Goal: Register for event/course

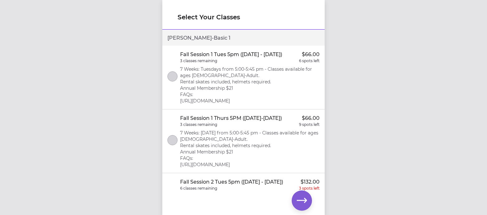
scroll to position [90, 0]
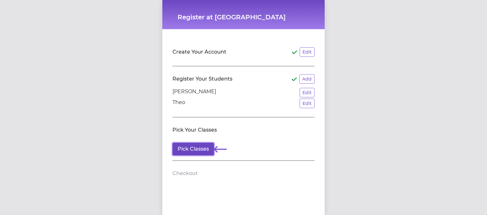
click at [198, 149] on button "Pick Classes" at bounding box center [193, 149] width 42 height 13
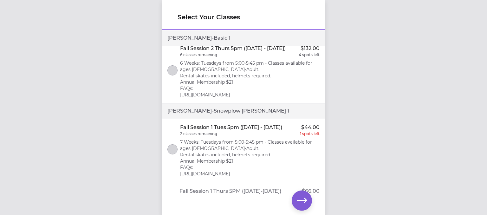
scroll to position [158, 0]
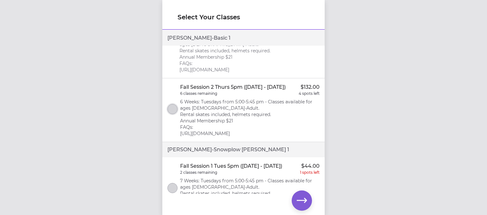
click at [174, 114] on button "select class" at bounding box center [172, 109] width 10 height 10
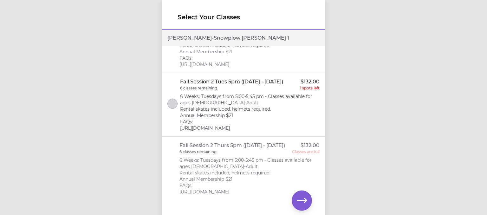
scroll to position [380, 0]
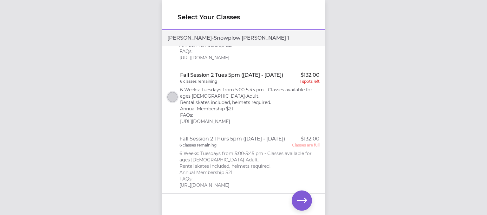
click at [172, 102] on button "select class" at bounding box center [172, 97] width 10 height 10
click at [304, 203] on icon "button" at bounding box center [302, 200] width 10 height 10
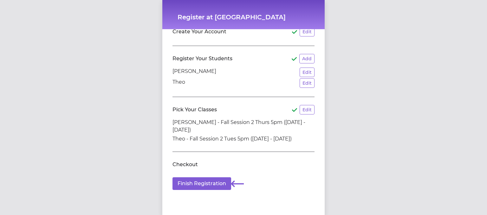
scroll to position [32, 0]
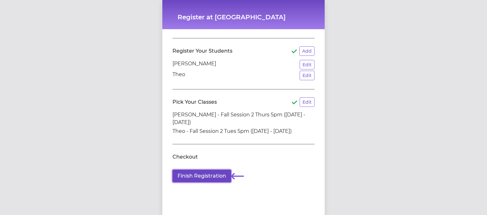
click at [211, 171] on button "Finish Registration" at bounding box center [201, 176] width 59 height 13
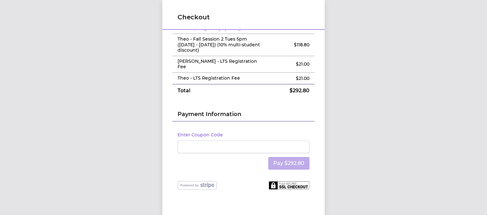
scroll to position [38, 0]
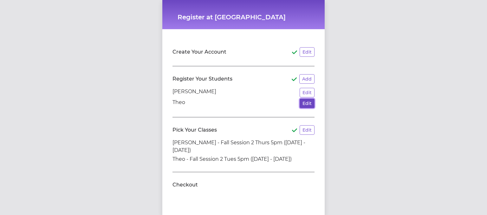
click at [307, 105] on button "Edit" at bounding box center [306, 104] width 15 height 10
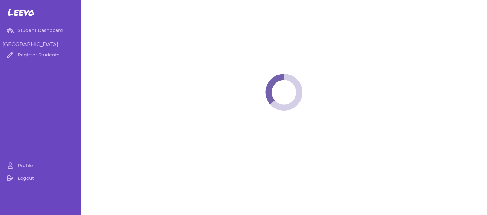
select select "MT"
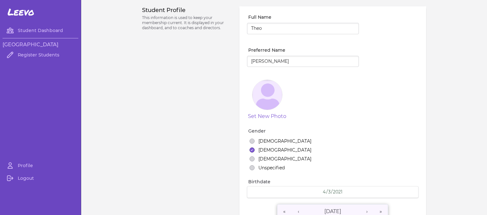
select select "7"
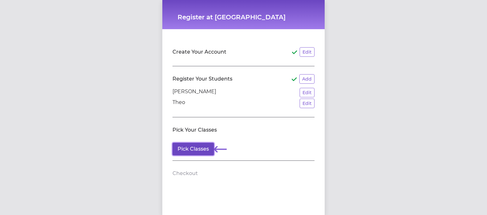
click at [197, 146] on button "Pick Classes" at bounding box center [193, 149] width 42 height 13
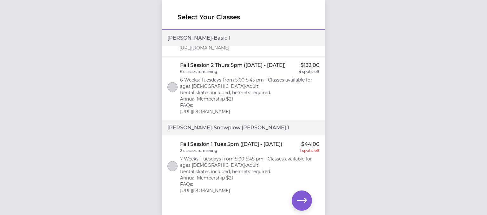
scroll to position [158, 0]
